Goal: Task Accomplishment & Management: Use online tool/utility

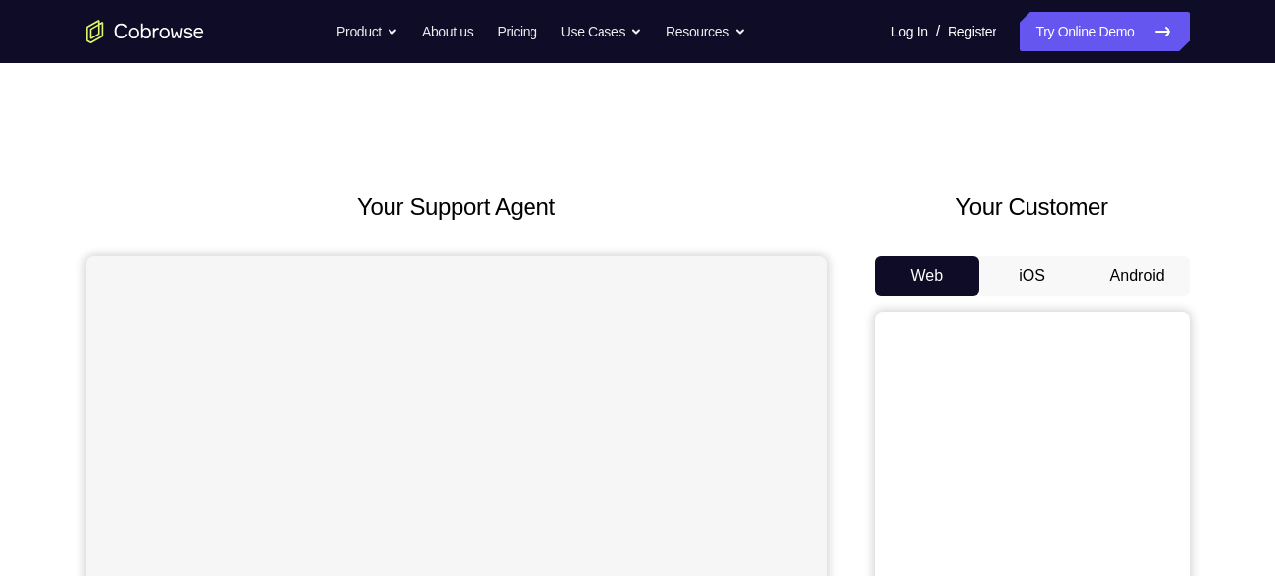
click at [1123, 256] on button "Android" at bounding box center [1138, 275] width 106 height 39
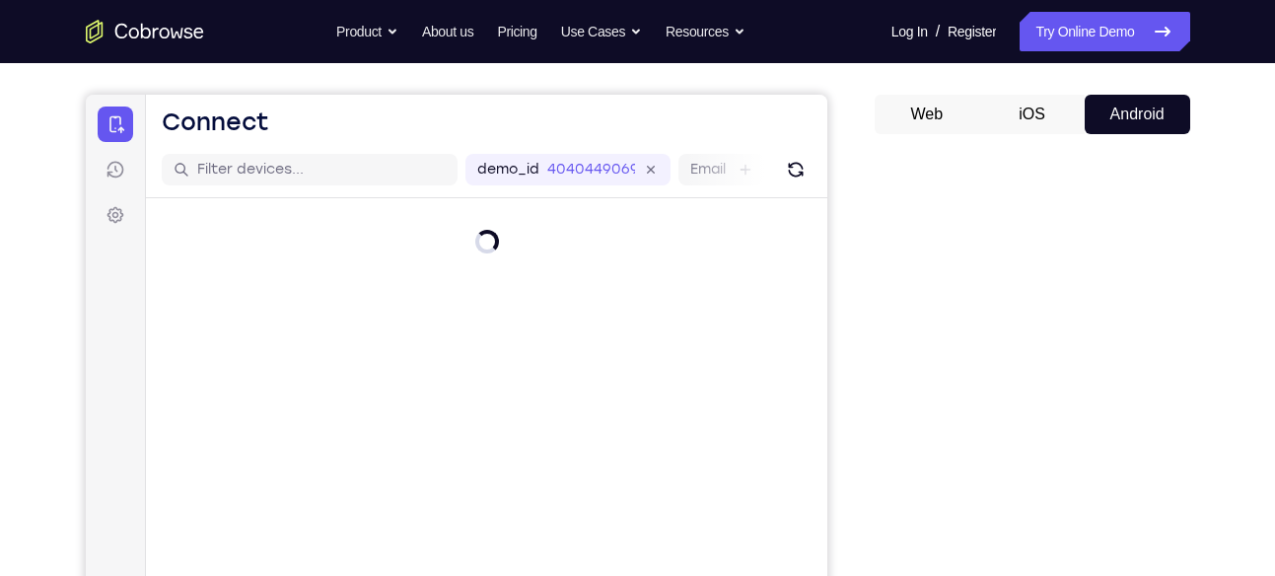
scroll to position [116, 0]
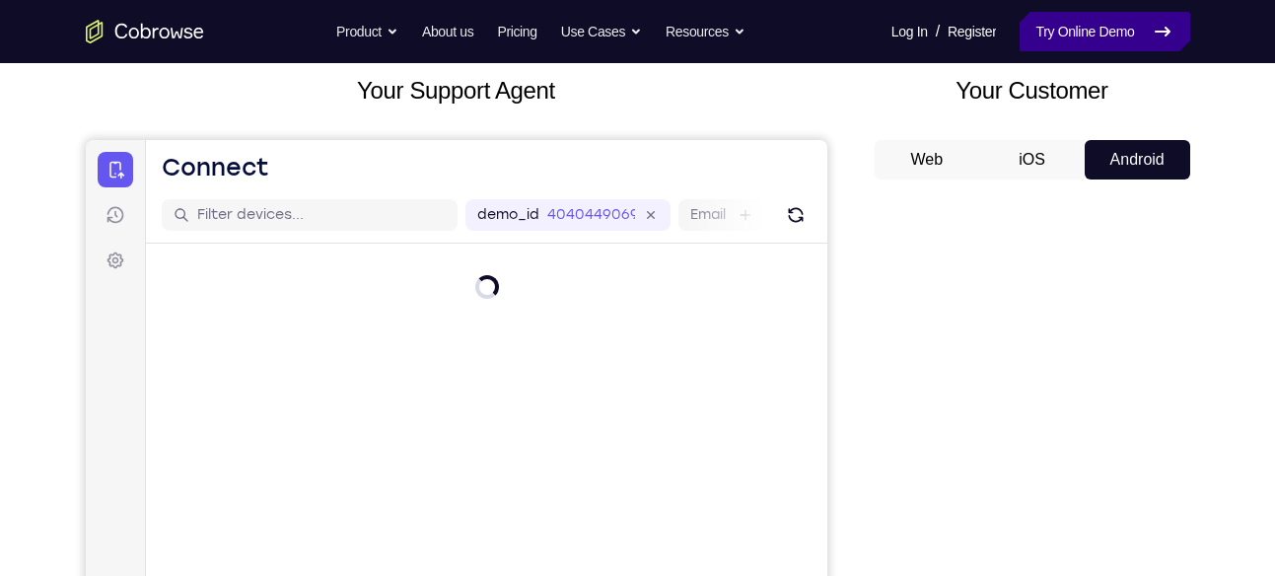
click at [1070, 50] on link "Try Online Demo" at bounding box center [1105, 31] width 170 height 39
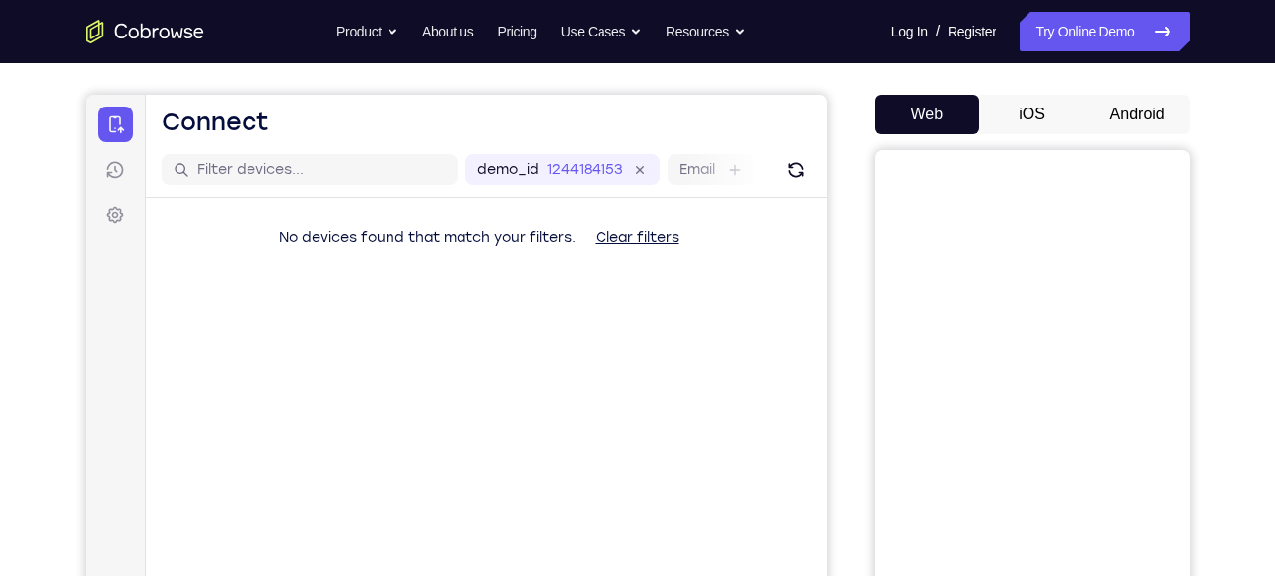
click at [1132, 137] on div "Web iOS Android" at bounding box center [1033, 426] width 316 height 662
click at [1143, 116] on button "Android" at bounding box center [1138, 114] width 106 height 39
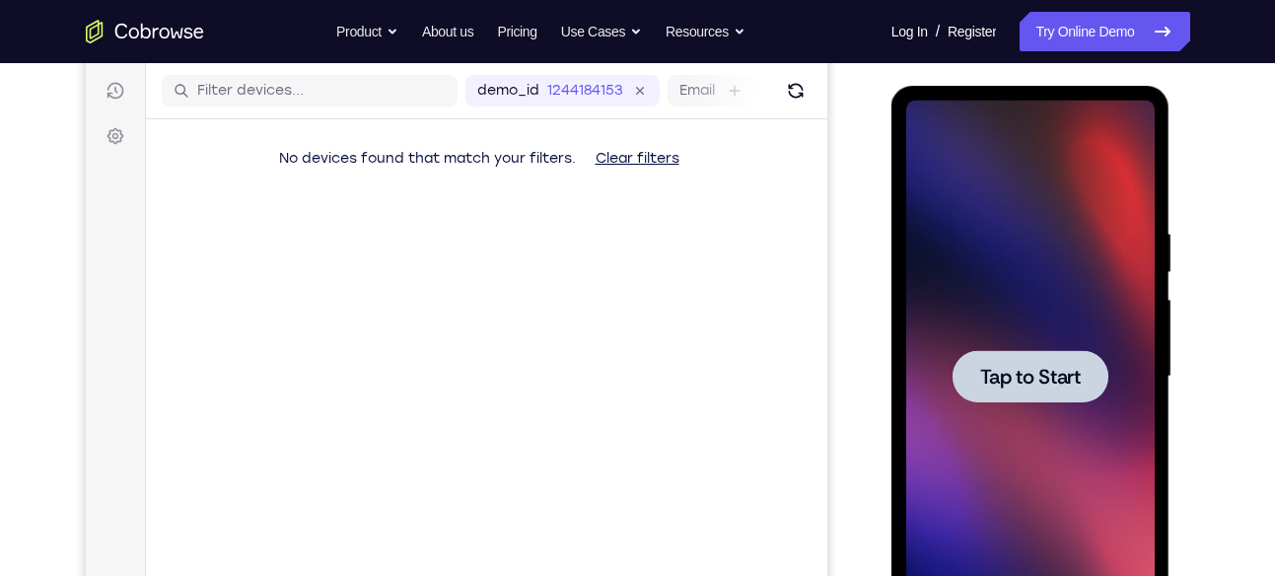
scroll to position [242, 0]
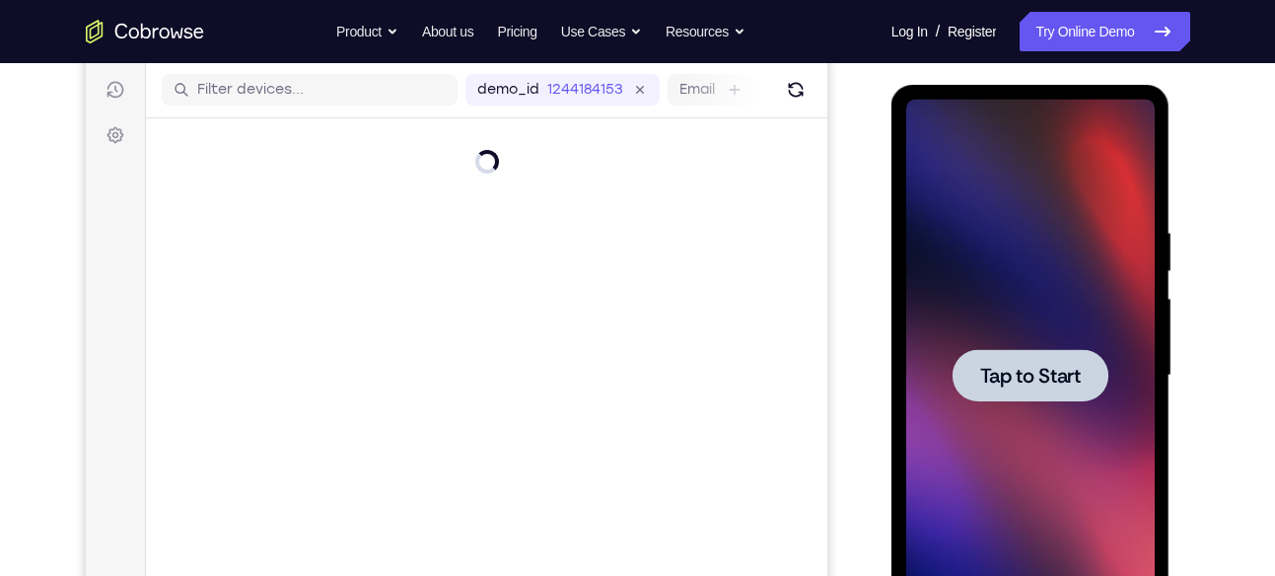
click at [1072, 391] on div at bounding box center [1031, 375] width 156 height 52
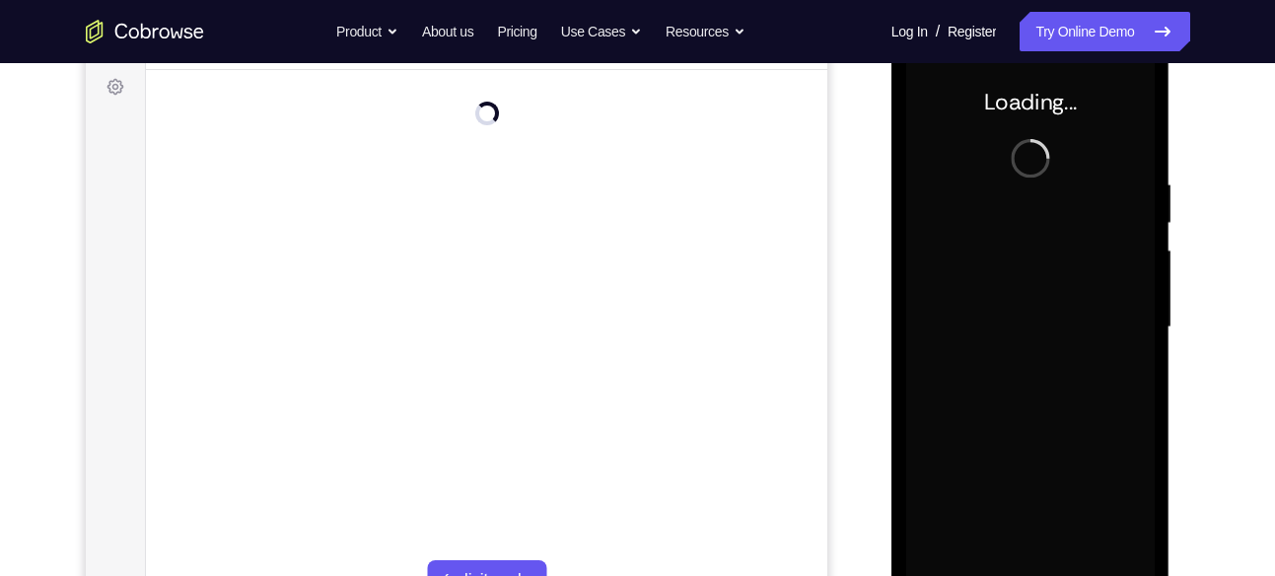
scroll to position [291, 0]
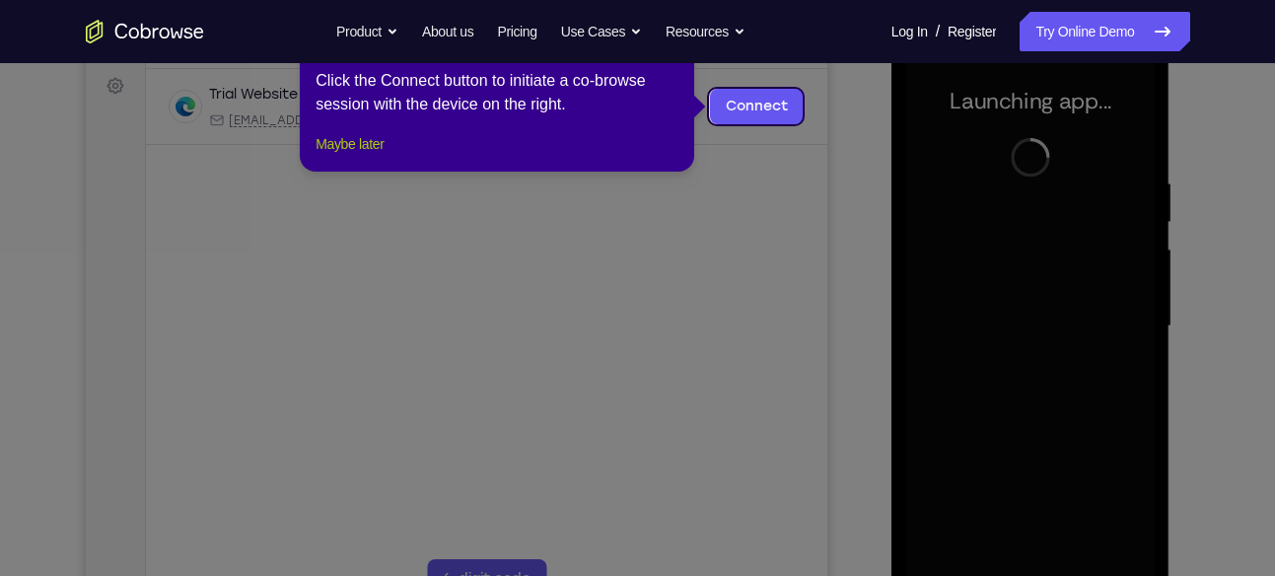
click at [375, 156] on button "Maybe later" at bounding box center [350, 144] width 68 height 24
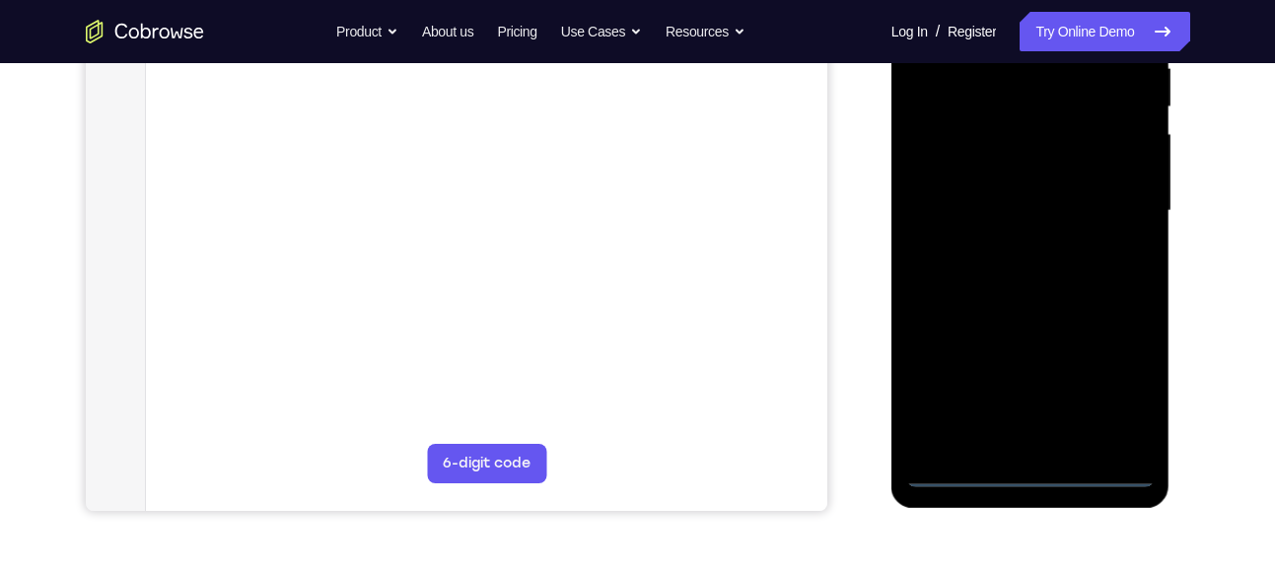
scroll to position [407, 0]
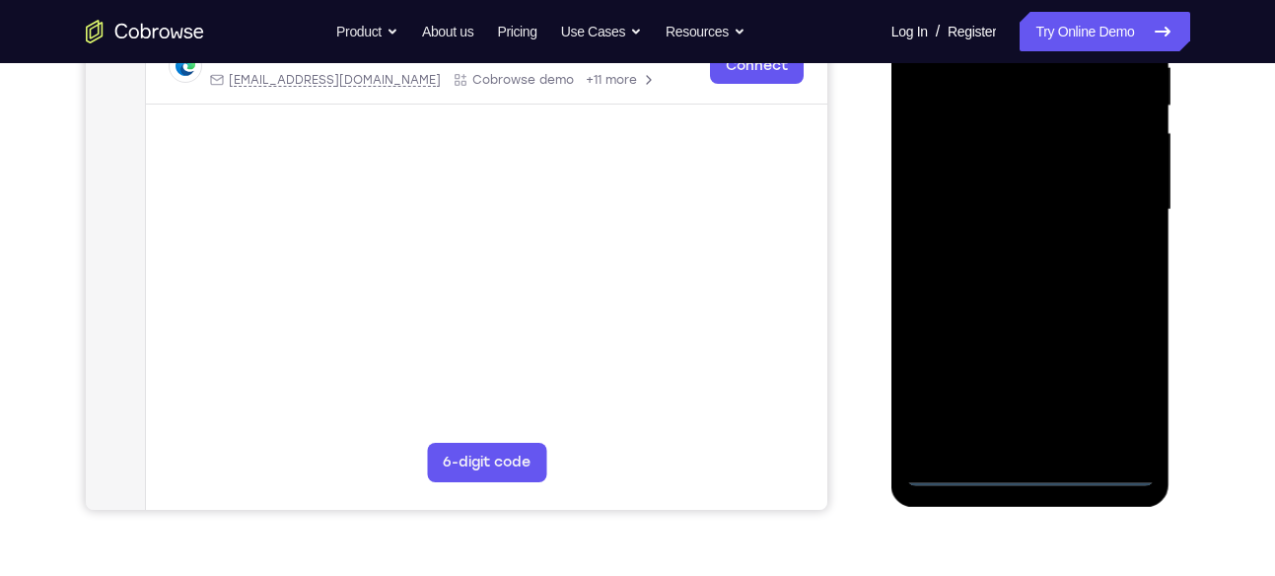
click at [1023, 477] on div at bounding box center [1031, 210] width 249 height 552
click at [1125, 394] on div at bounding box center [1031, 210] width 249 height 552
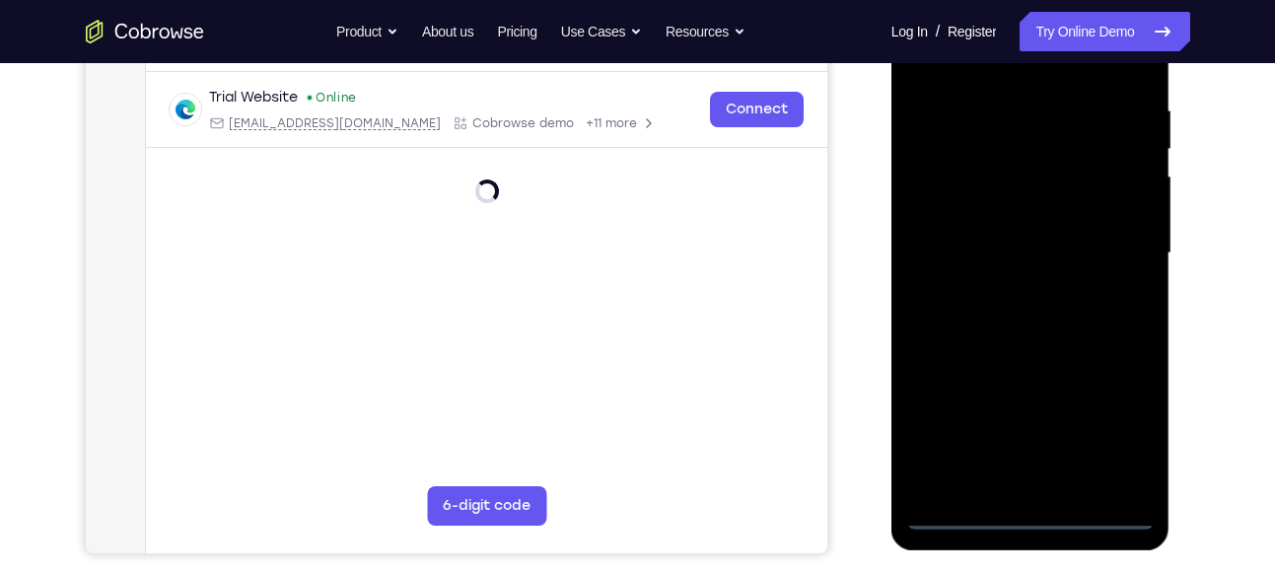
scroll to position [363, 0]
click at [1120, 419] on div at bounding box center [1031, 254] width 249 height 552
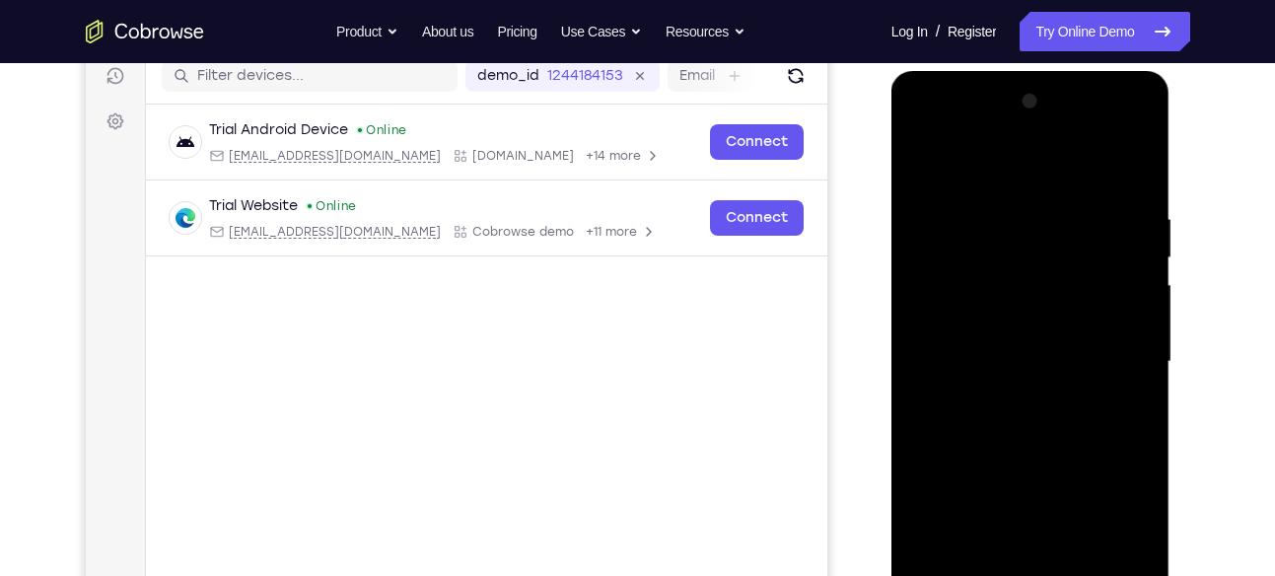
scroll to position [248, 0]
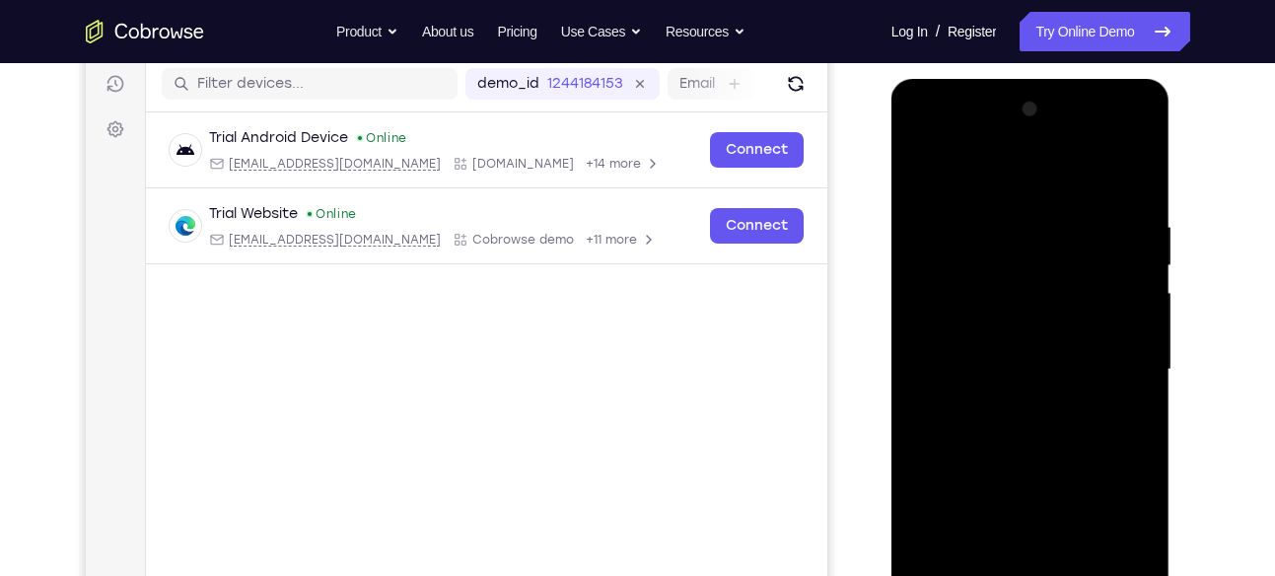
click at [1036, 204] on div at bounding box center [1031, 370] width 249 height 552
click at [1042, 186] on div at bounding box center [1031, 370] width 249 height 552
click at [1117, 351] on div at bounding box center [1031, 370] width 249 height 552
click at [1007, 407] on div at bounding box center [1031, 370] width 249 height 552
click at [1040, 360] on div at bounding box center [1031, 370] width 249 height 552
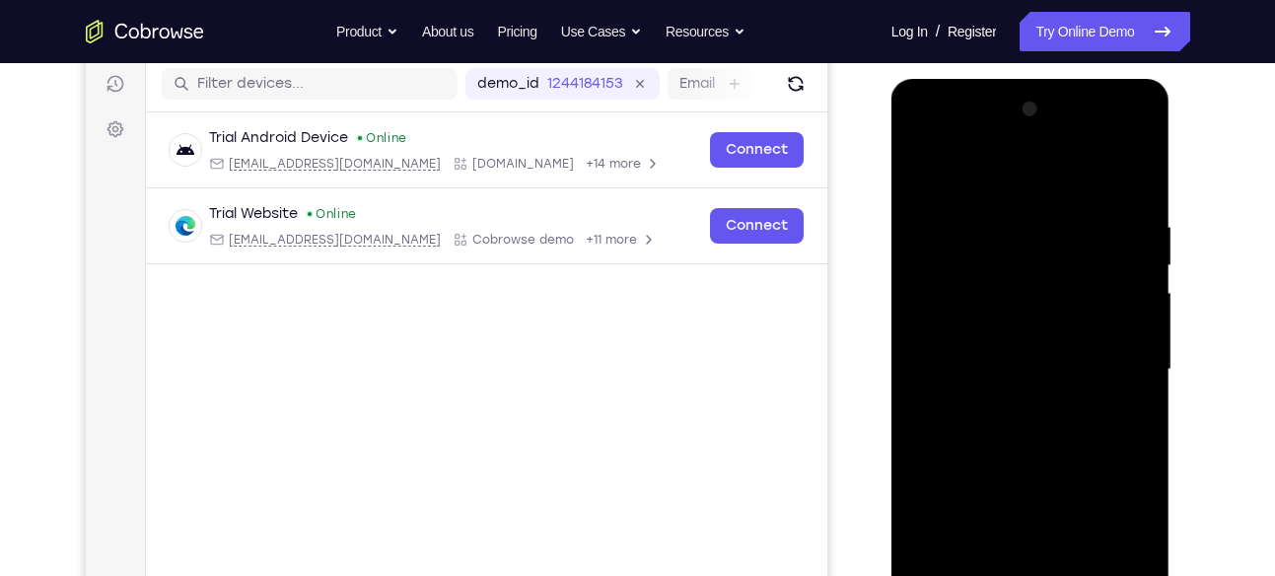
click at [1002, 286] on div at bounding box center [1031, 370] width 249 height 552
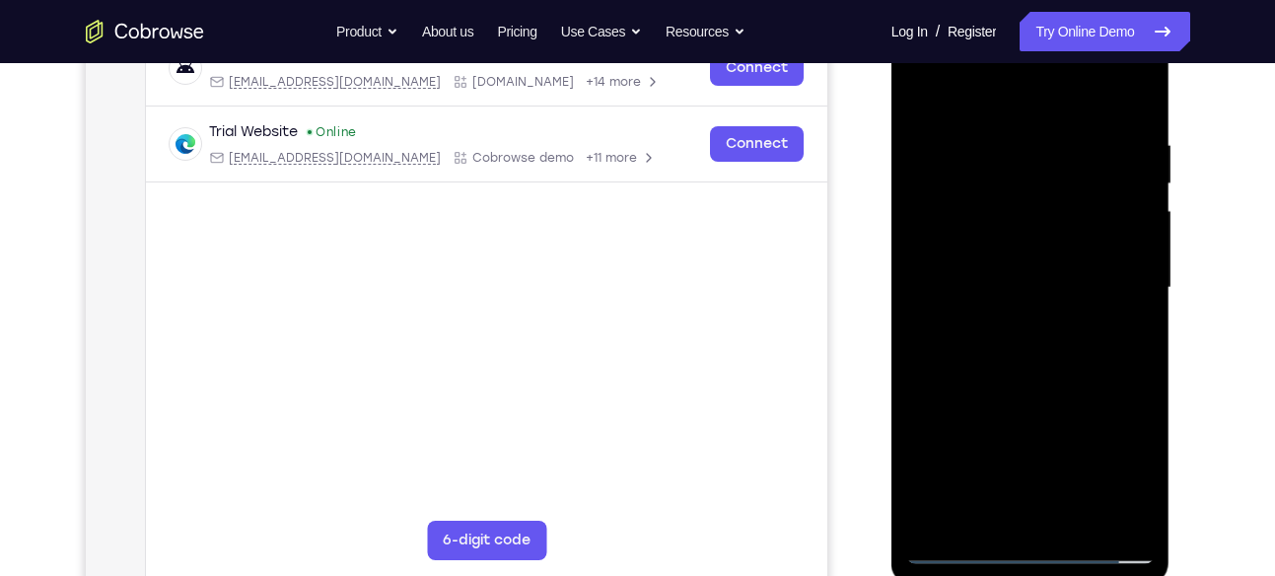
click at [1133, 473] on div at bounding box center [1031, 288] width 249 height 552
click at [1016, 246] on div at bounding box center [1031, 288] width 249 height 552
click at [983, 291] on div at bounding box center [1031, 288] width 249 height 552
click at [989, 341] on div at bounding box center [1031, 288] width 249 height 552
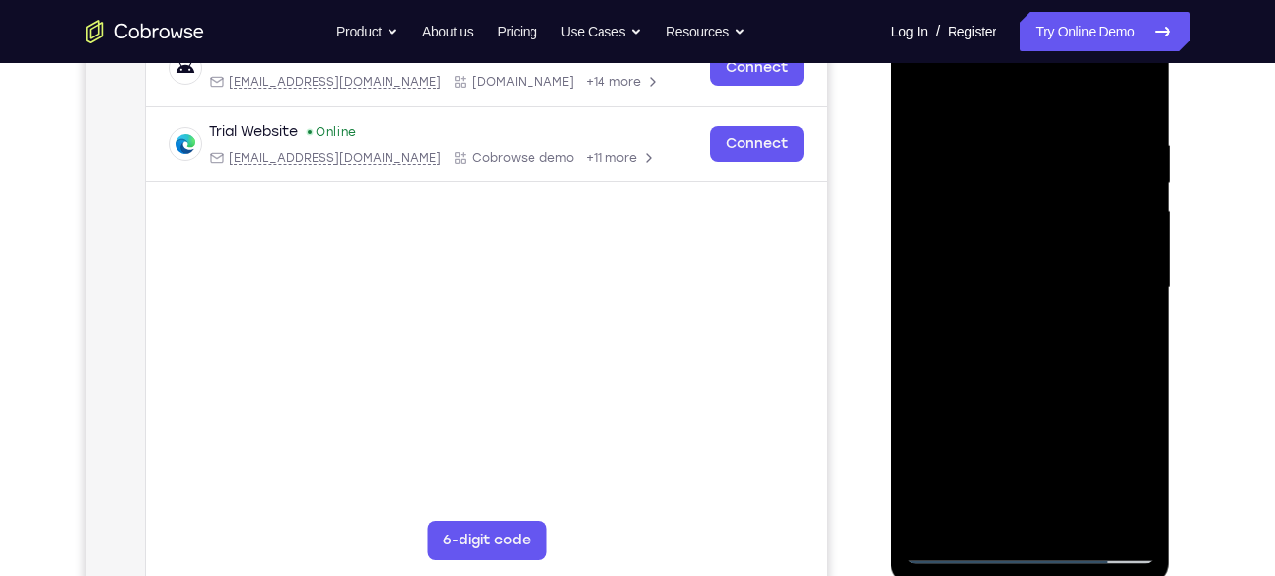
click at [989, 341] on div at bounding box center [1031, 288] width 249 height 552
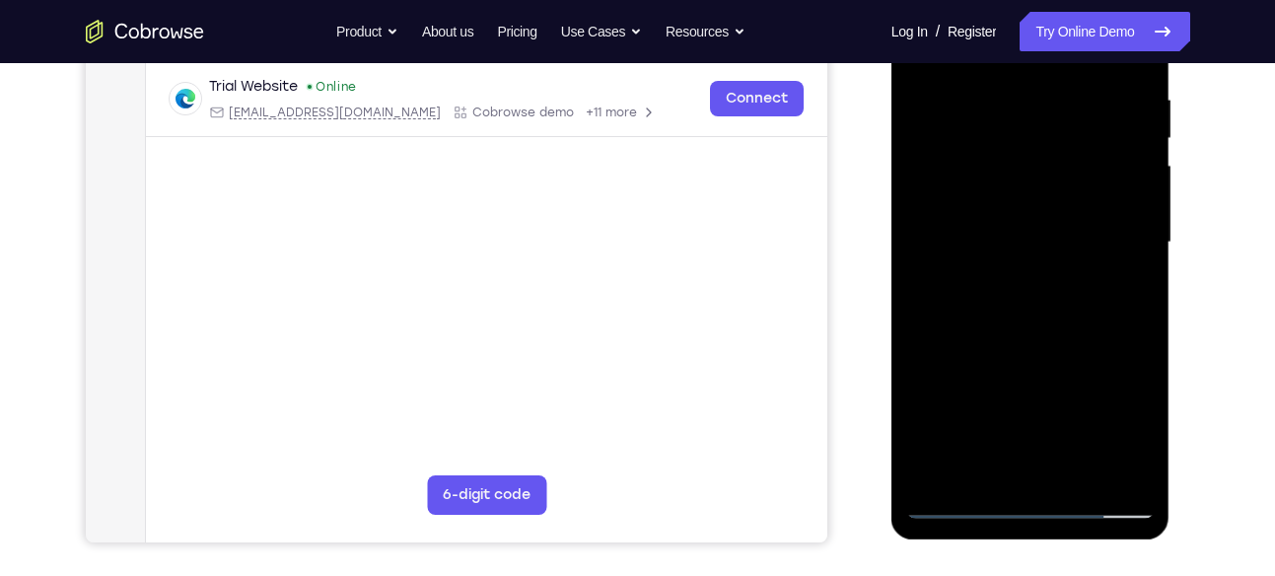
scroll to position [334, 0]
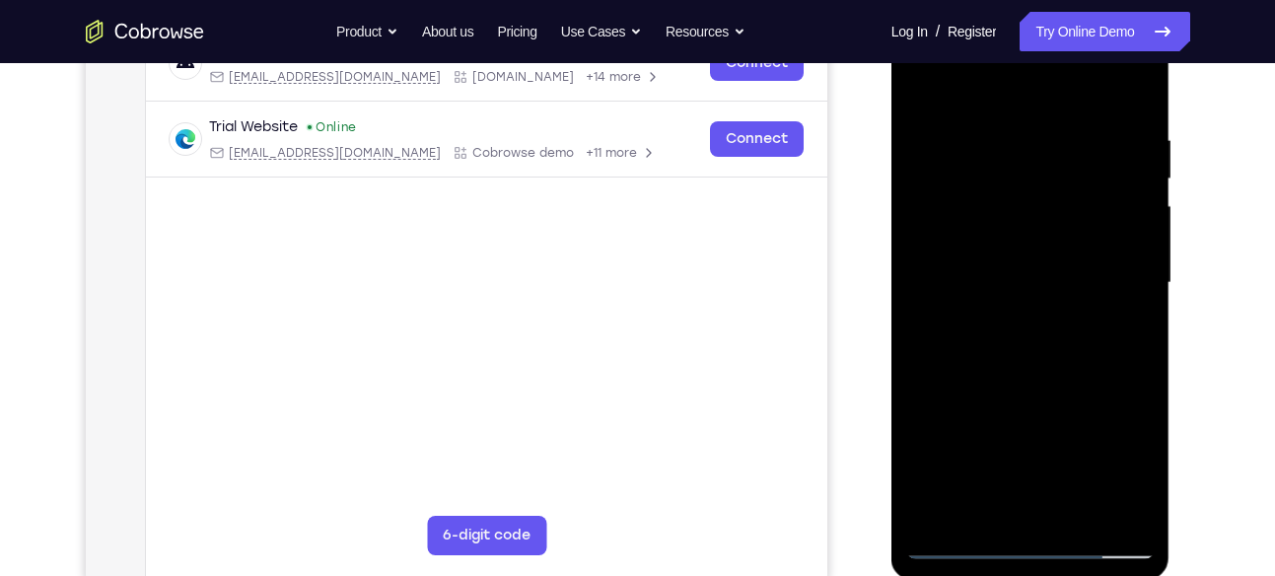
click at [997, 357] on div at bounding box center [1031, 283] width 249 height 552
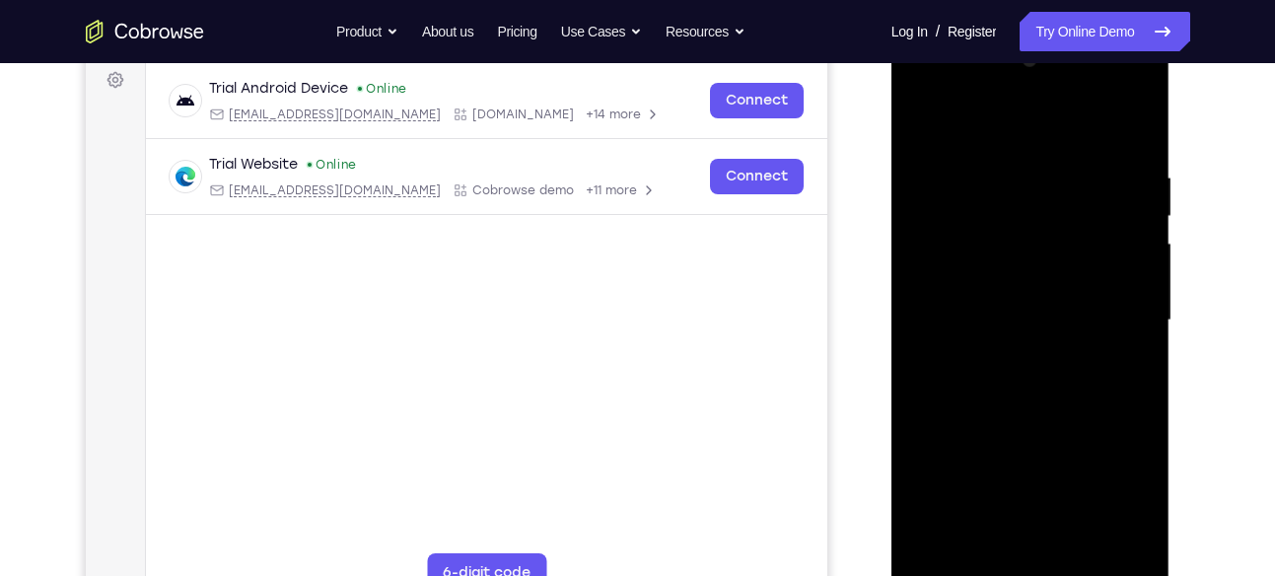
scroll to position [294, 0]
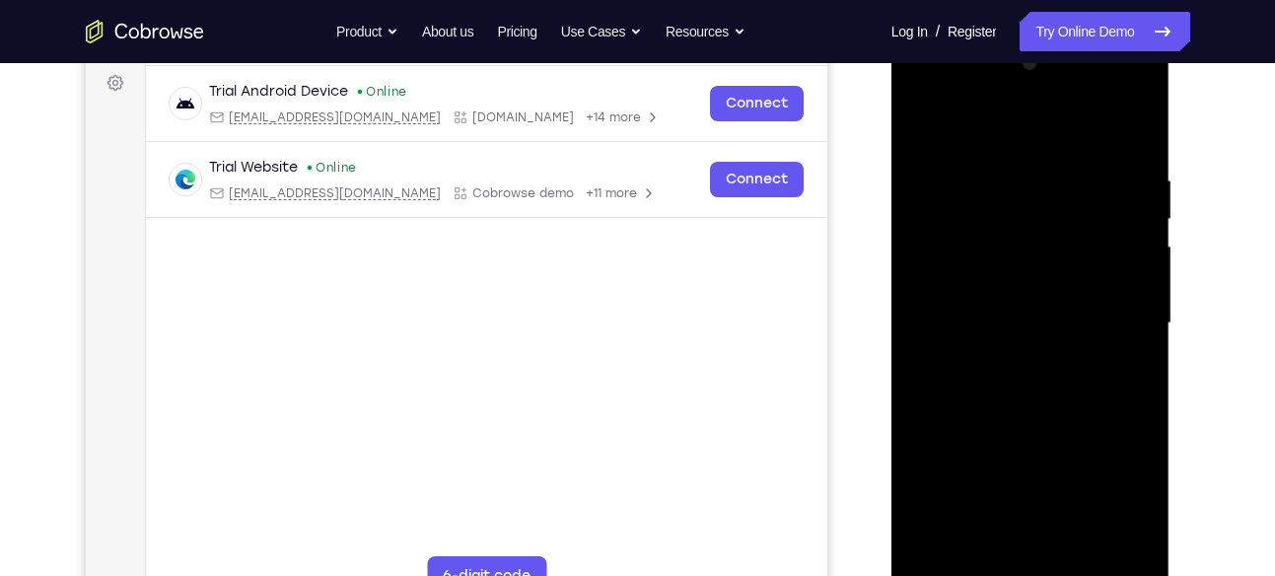
click at [997, 357] on div at bounding box center [1031, 323] width 249 height 552
click at [1006, 372] on div at bounding box center [1031, 323] width 249 height 552
click at [1099, 400] on div at bounding box center [1031, 323] width 249 height 552
click at [1092, 416] on div at bounding box center [1031, 323] width 249 height 552
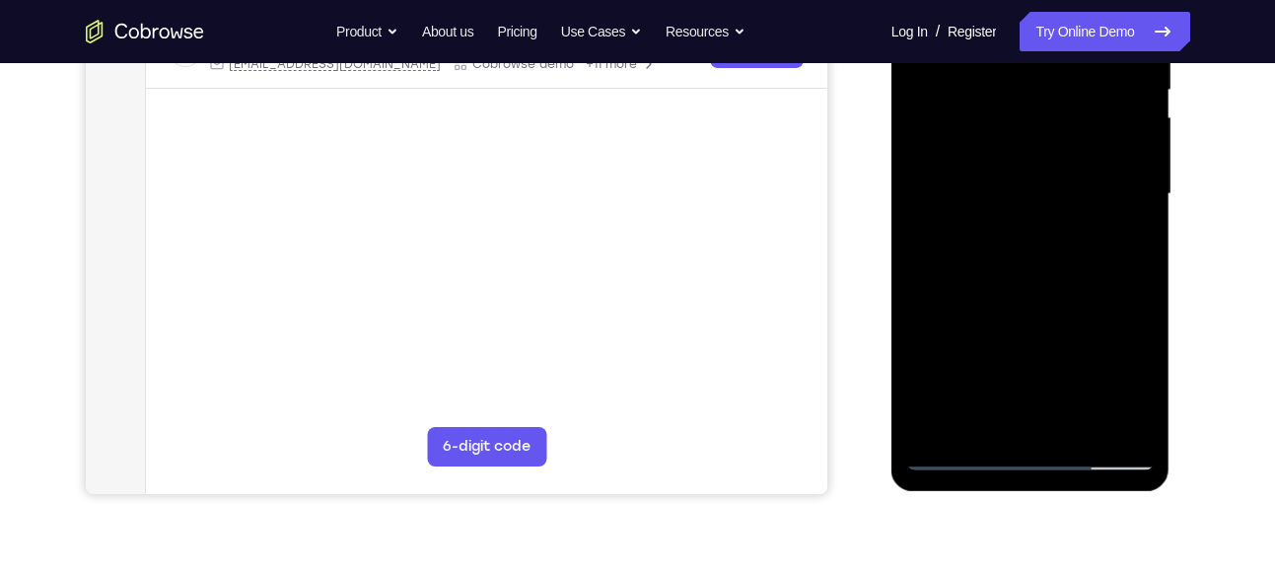
click at [1142, 432] on div at bounding box center [1031, 194] width 249 height 552
click at [1136, 422] on div at bounding box center [1031, 194] width 249 height 552
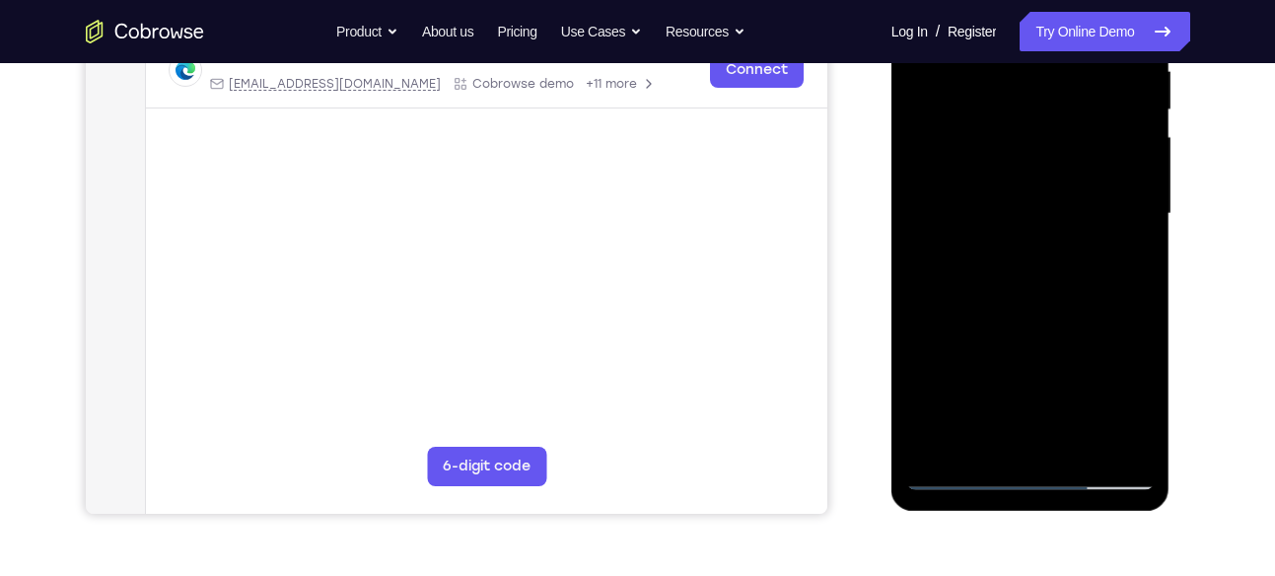
scroll to position [404, 0]
click at [934, 448] on div at bounding box center [1031, 213] width 249 height 552
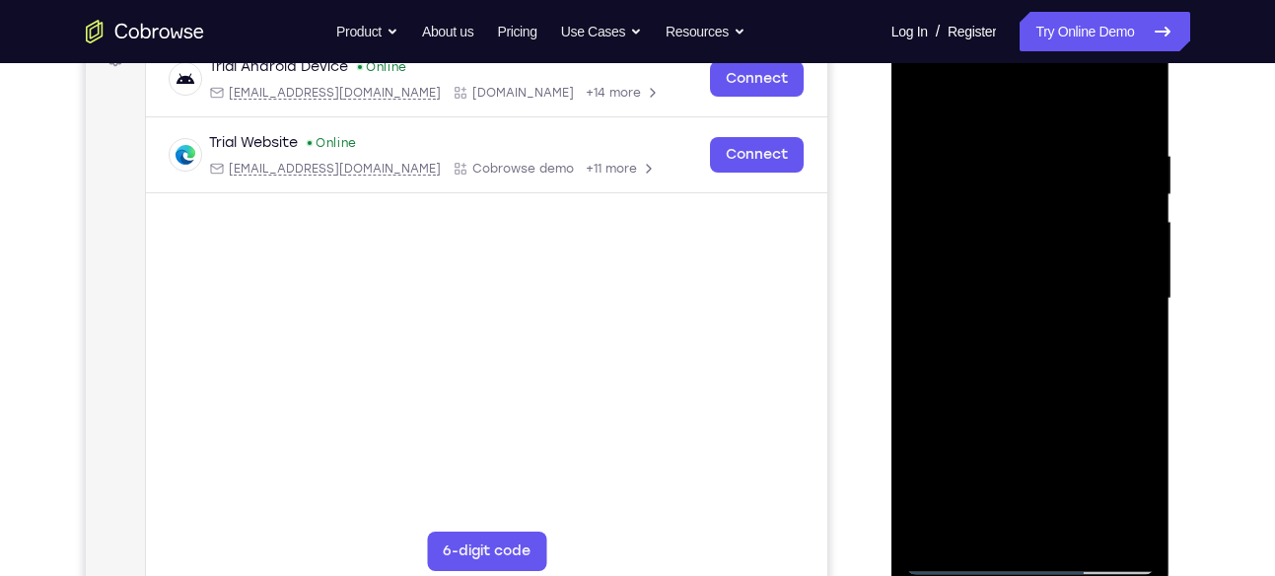
scroll to position [316, 0]
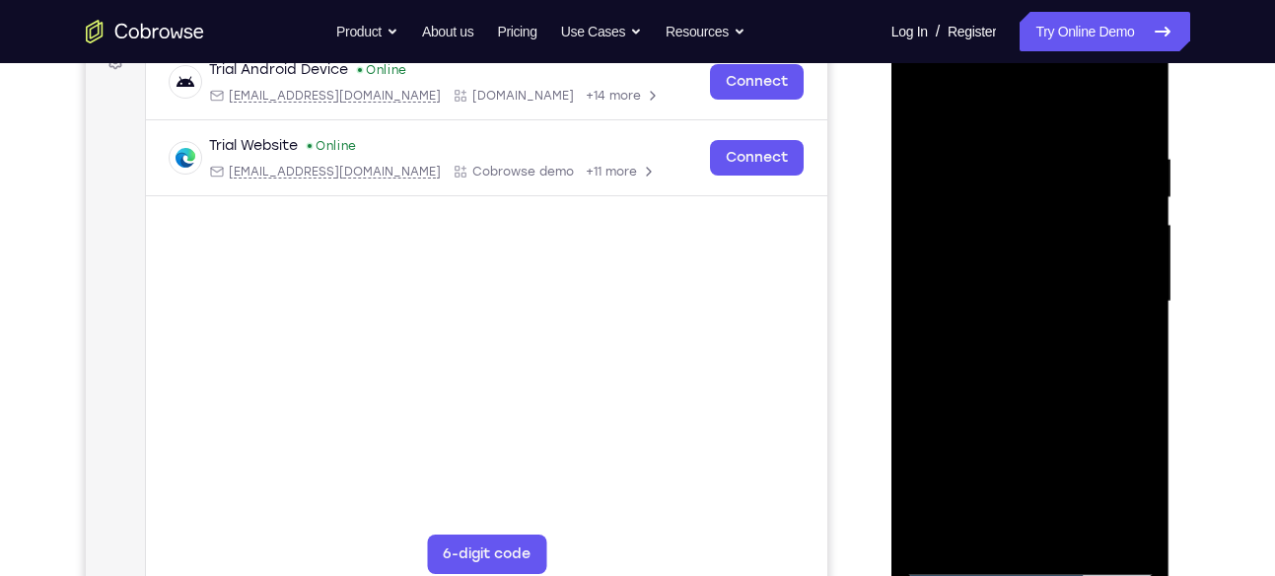
click at [1006, 165] on div at bounding box center [1031, 302] width 249 height 552
click at [1118, 255] on div at bounding box center [1031, 302] width 249 height 552
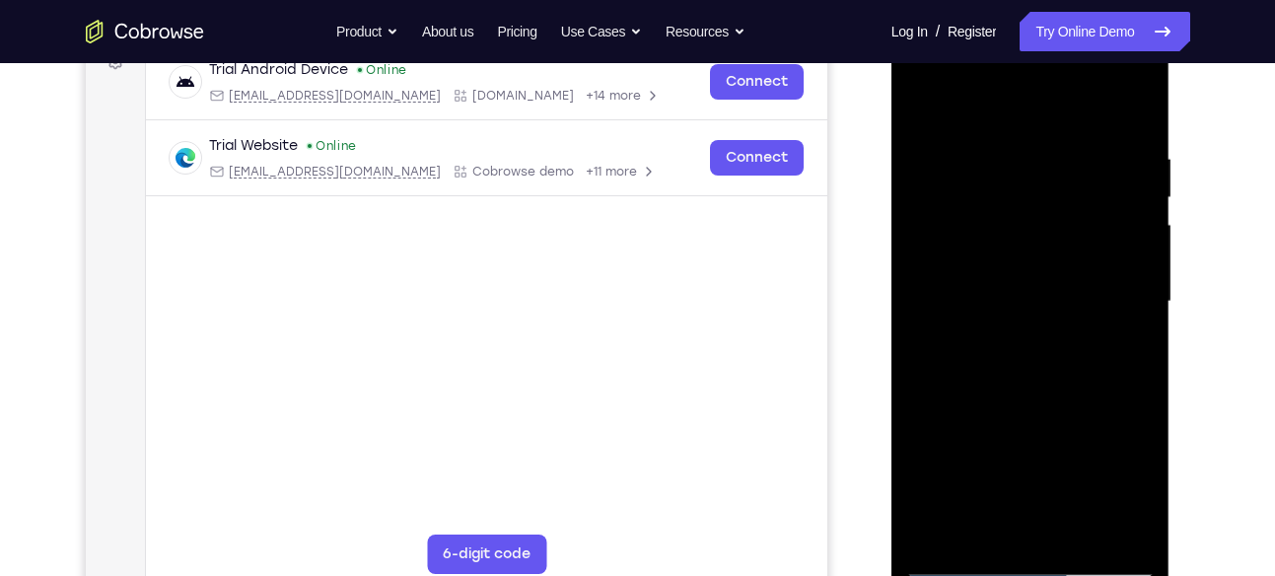
click at [946, 281] on div at bounding box center [1031, 302] width 249 height 552
click at [928, 295] on div at bounding box center [1031, 302] width 249 height 552
click at [1097, 278] on div at bounding box center [1031, 302] width 249 height 552
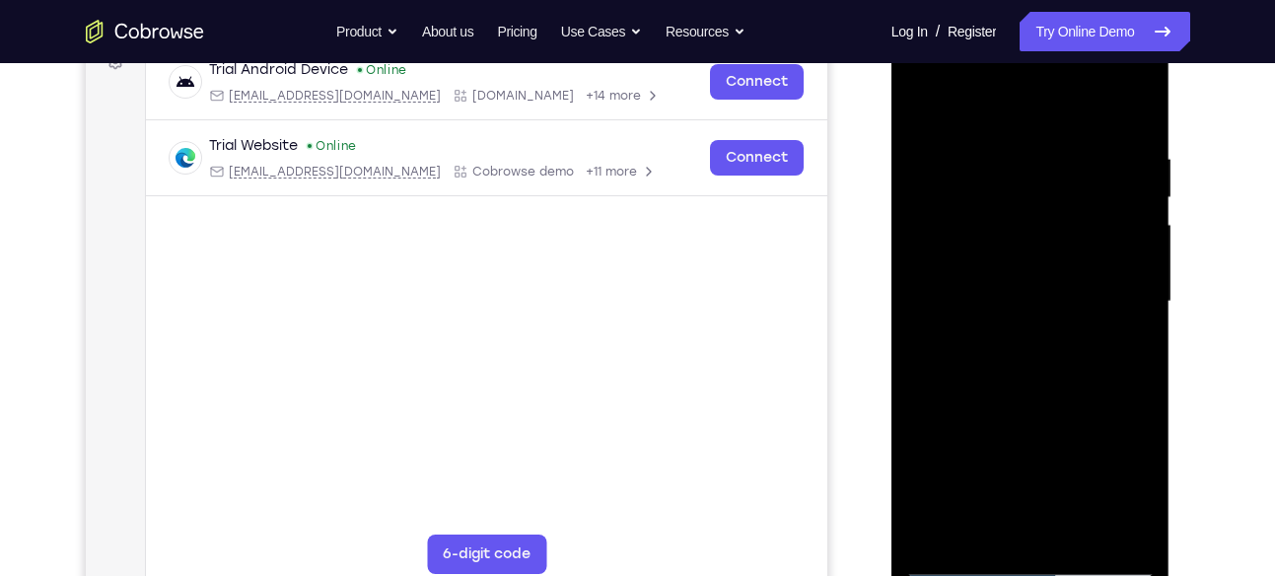
click at [1121, 269] on div at bounding box center [1031, 302] width 249 height 552
click at [1121, 11] on div at bounding box center [1031, 11] width 279 height 0
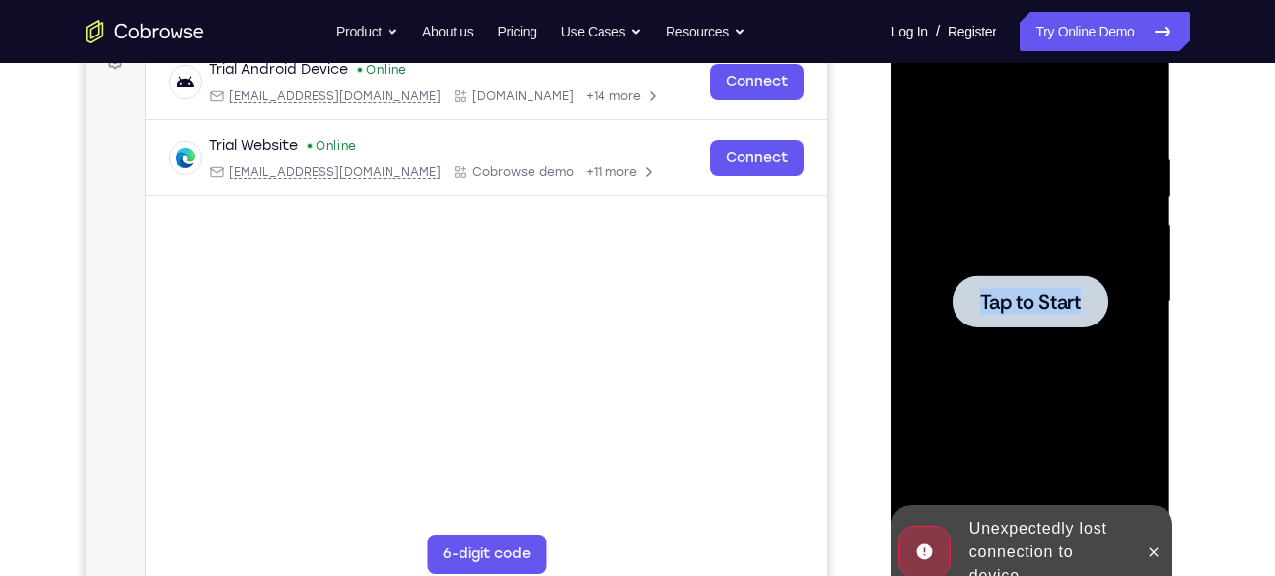
click at [1121, 269] on div at bounding box center [1031, 302] width 249 height 552
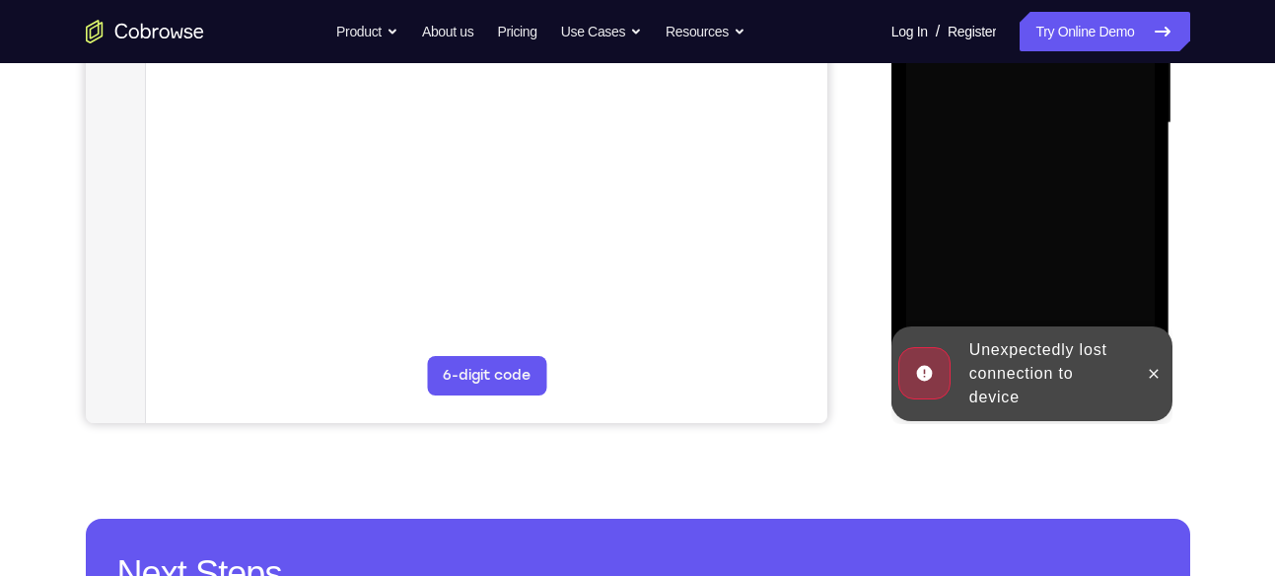
scroll to position [495, 0]
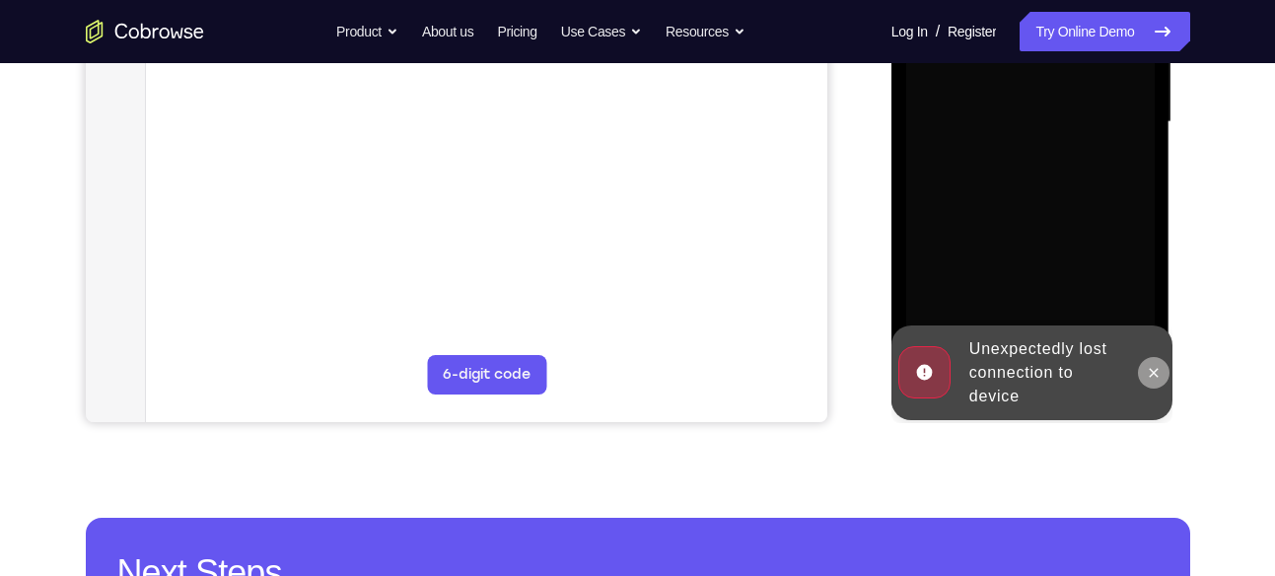
click at [1153, 377] on icon at bounding box center [1154, 373] width 16 height 16
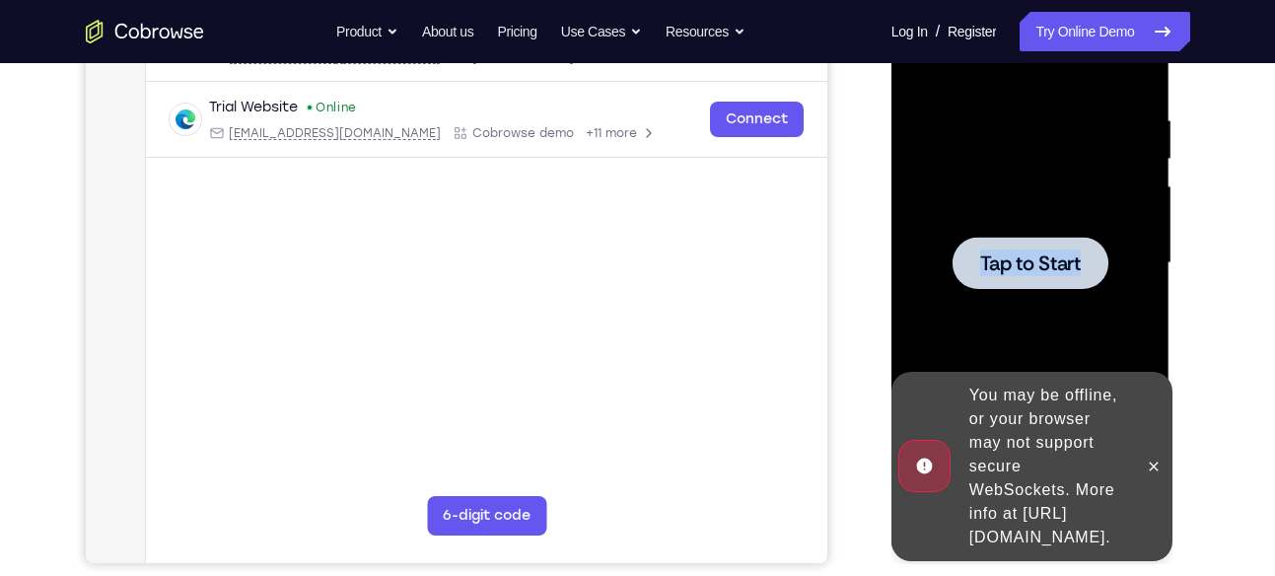
scroll to position [364, 0]
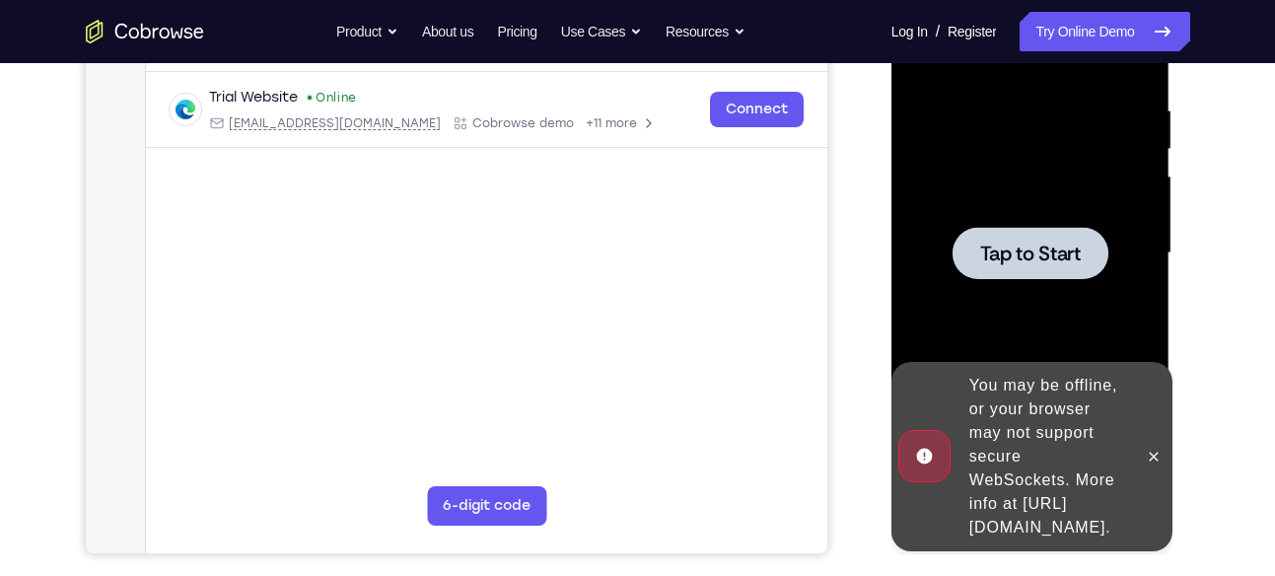
click at [959, 184] on div at bounding box center [1031, 253] width 249 height 552
drag, startPoint x: 959, startPoint y: 184, endPoint x: 976, endPoint y: 254, distance: 71.1
click at [976, 254] on div at bounding box center [1031, 253] width 156 height 52
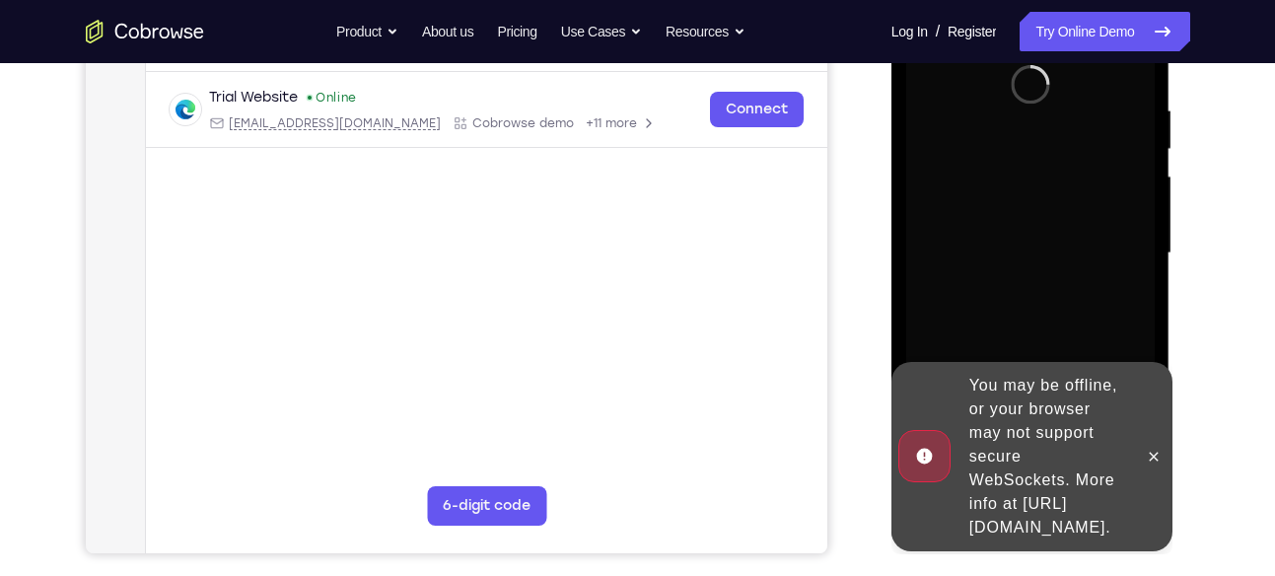
click at [976, 254] on div at bounding box center [1031, 253] width 249 height 552
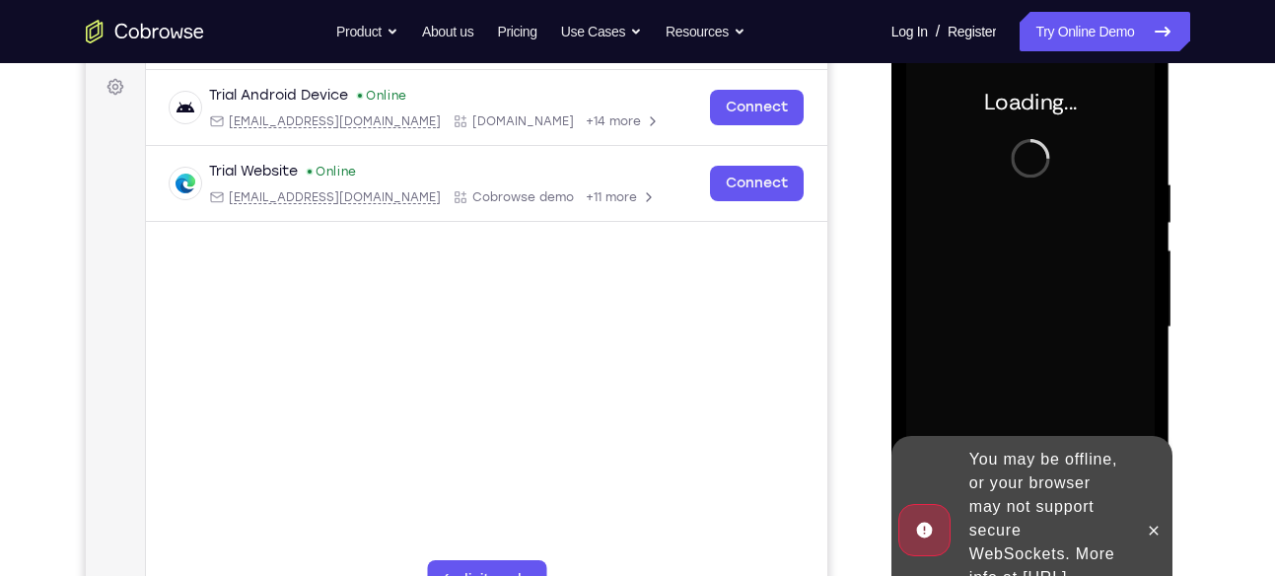
scroll to position [288, 0]
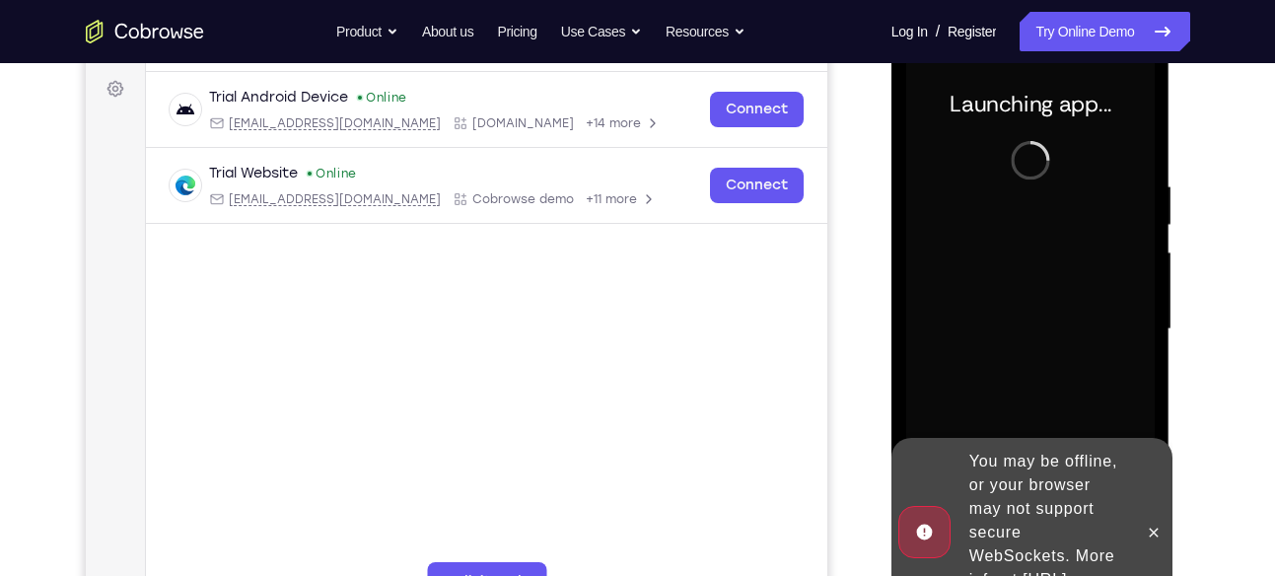
click at [1138, 501] on div at bounding box center [1154, 532] width 32 height 189
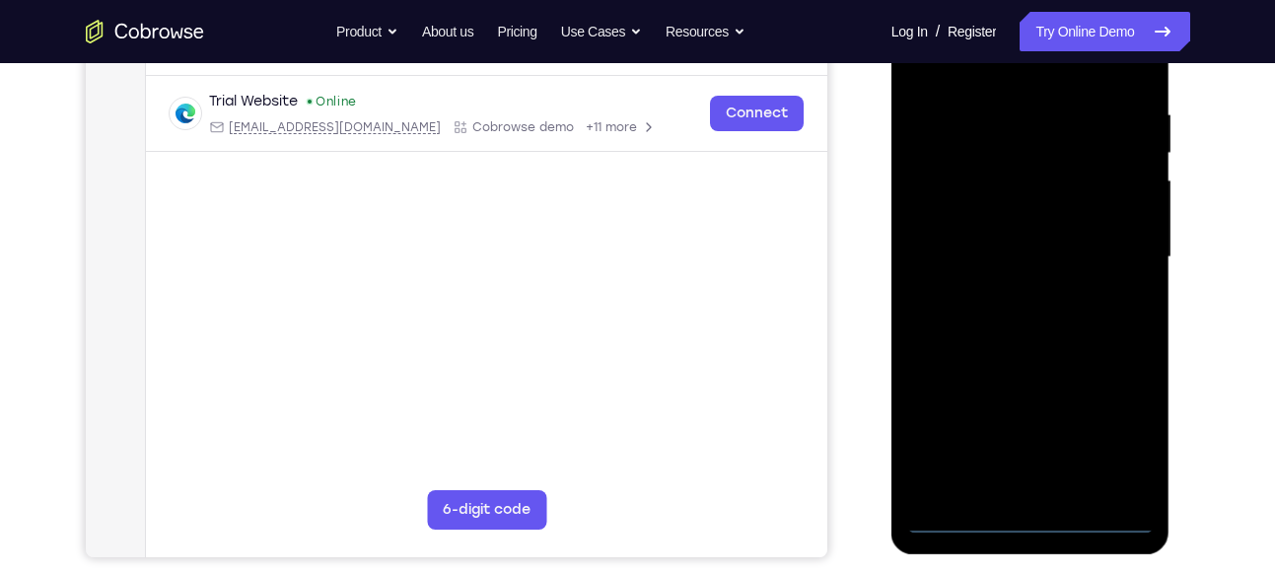
scroll to position [361, 0]
click at [1031, 503] on div at bounding box center [1031, 256] width 249 height 552
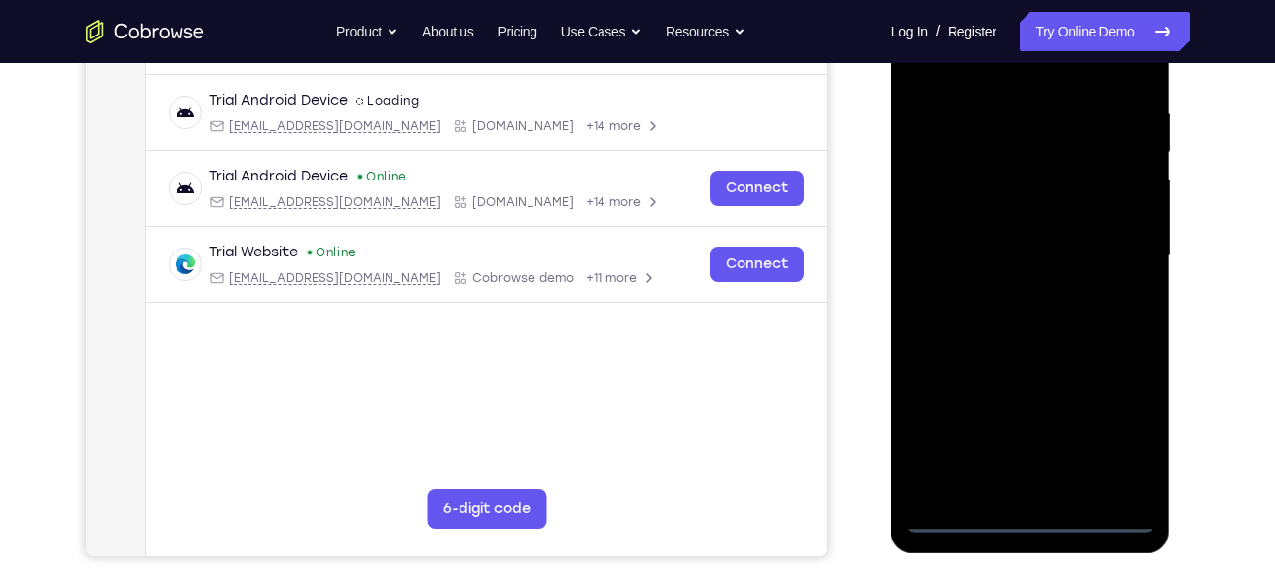
click at [1031, 527] on div at bounding box center [1031, 256] width 249 height 552
click at [1031, 520] on div at bounding box center [1031, 256] width 249 height 552
click at [1113, 445] on div at bounding box center [1031, 256] width 249 height 552
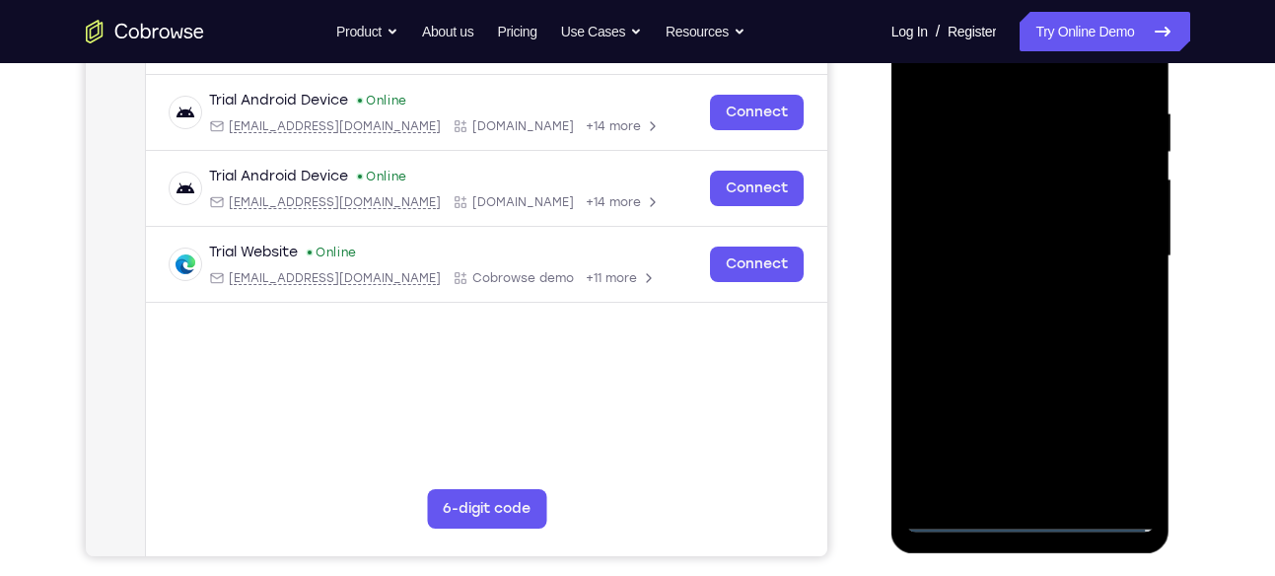
click at [1113, 432] on div at bounding box center [1031, 256] width 249 height 552
